Goal: Check status: Check status

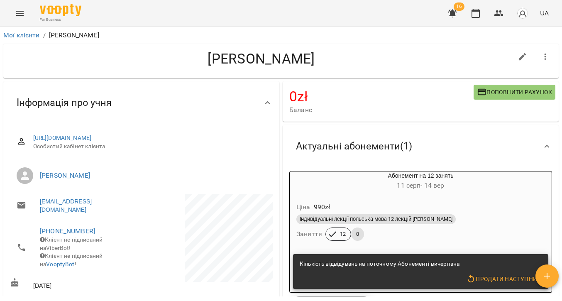
click at [497, 217] on div "Індивідуальні лекції польська мова 12 лекцій [PERSON_NAME]" at bounding box center [420, 219] width 249 height 10
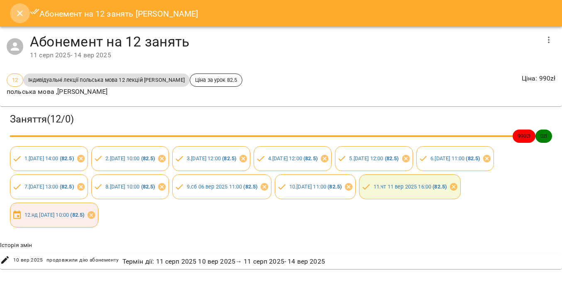
click at [17, 12] on icon "Close" at bounding box center [20, 13] width 10 height 10
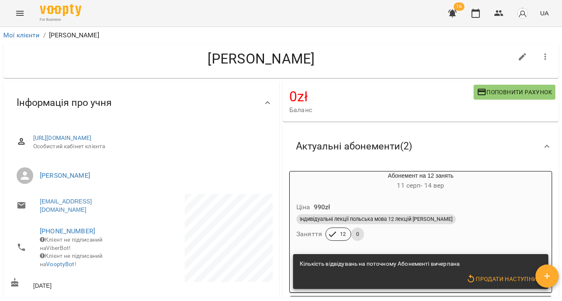
click at [473, 244] on div "Ціна 990 zł Індивідуальні лекції польська мова 12 лекцій [PERSON_NAME] Заняття …" at bounding box center [421, 223] width 262 height 56
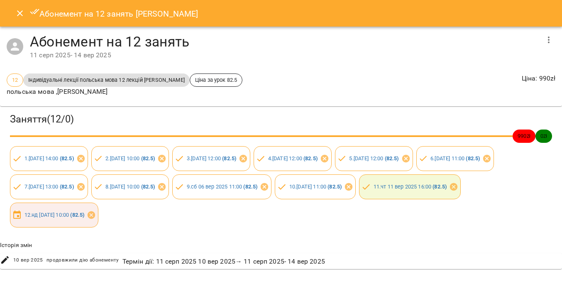
click at [20, 14] on icon "Close" at bounding box center [20, 13] width 10 height 10
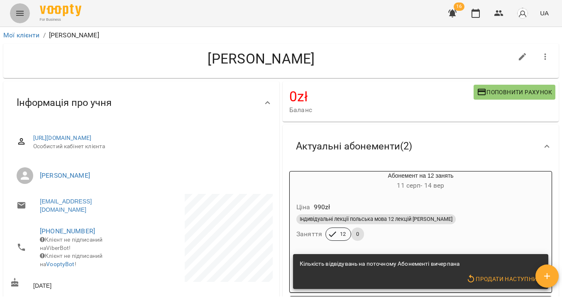
click at [18, 16] on icon "Menu" at bounding box center [20, 13] width 10 height 10
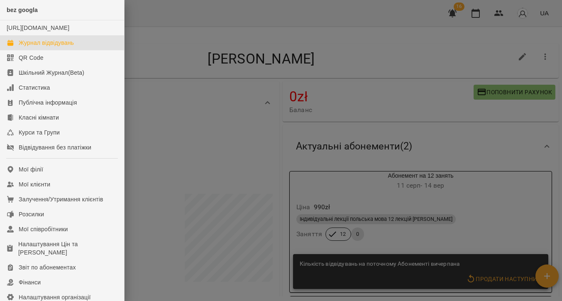
click at [28, 47] on div "Журнал відвідувань" at bounding box center [46, 43] width 55 height 8
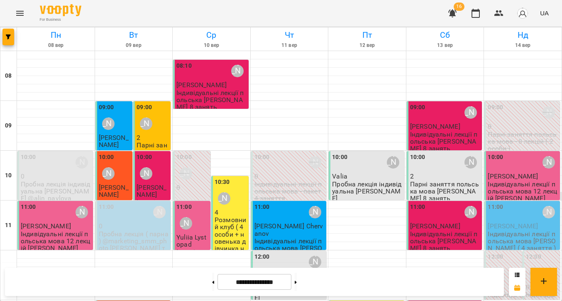
scroll to position [51, 0]
click at [507, 222] on span "[PERSON_NAME]" at bounding box center [513, 226] width 50 height 8
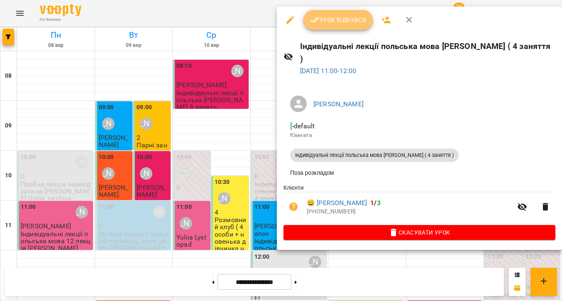
click at [347, 22] on span "Урок відбувся" at bounding box center [338, 20] width 56 height 10
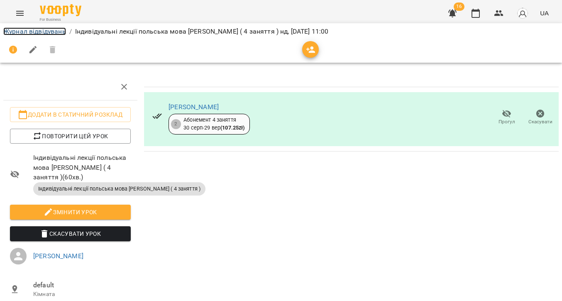
click at [58, 32] on link "Журнал відвідувань" at bounding box center [34, 31] width 63 height 8
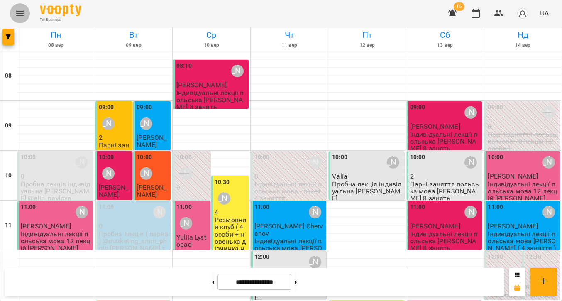
click at [19, 14] on icon "Menu" at bounding box center [20, 13] width 10 height 10
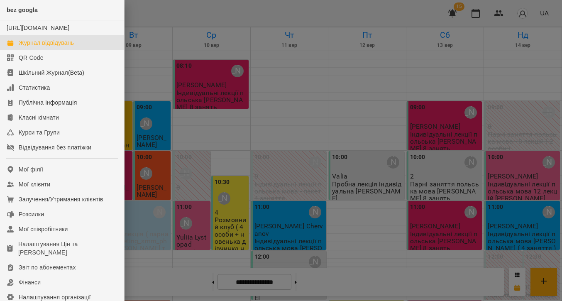
click at [41, 47] on div "Журнал відвідувань" at bounding box center [46, 43] width 55 height 8
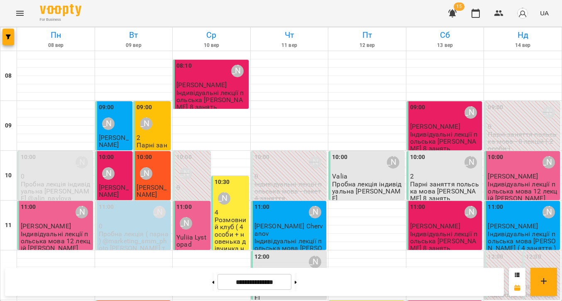
click at [23, 11] on icon "Menu" at bounding box center [19, 13] width 7 height 5
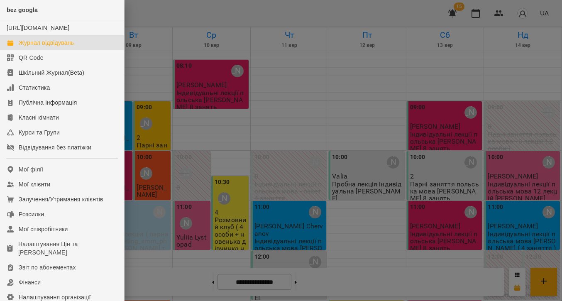
click at [354, 269] on div at bounding box center [281, 150] width 562 height 301
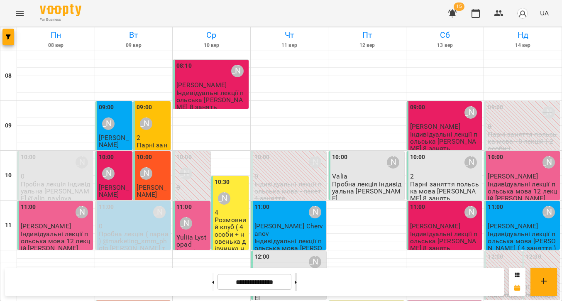
click at [297, 284] on button at bounding box center [296, 282] width 2 height 18
type input "**********"
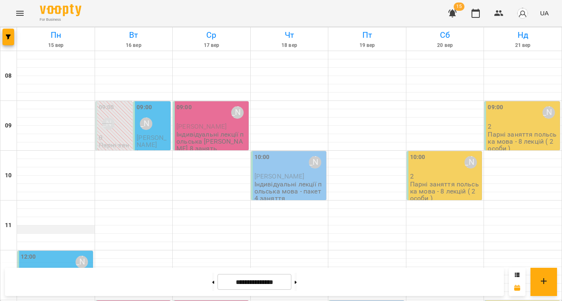
scroll to position [125, 0]
